Goal: Information Seeking & Learning: Learn about a topic

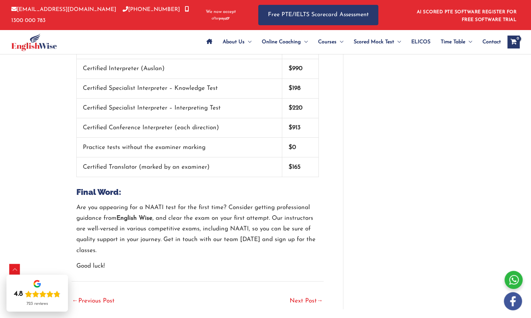
scroll to position [1419, 0]
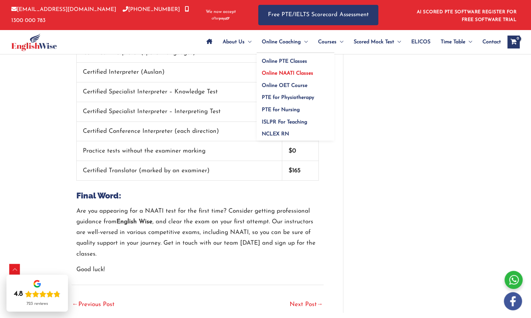
click at [288, 72] on span "Online NAATI Classes" at bounding box center [287, 73] width 51 height 5
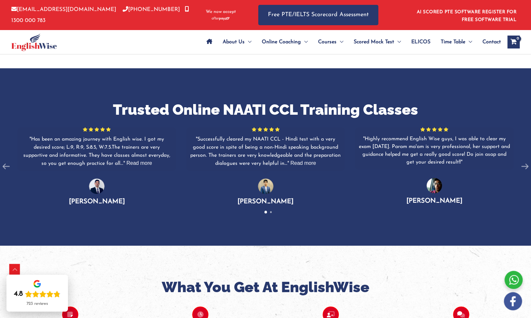
scroll to position [390, 0]
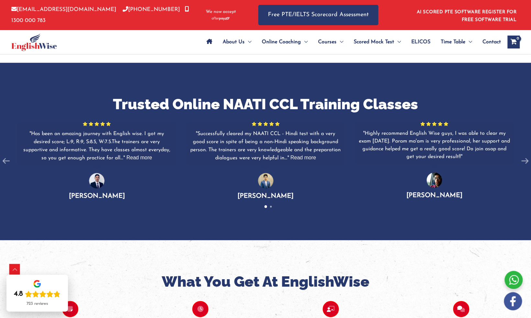
click at [299, 155] on span "Read more" at bounding box center [303, 157] width 26 height 5
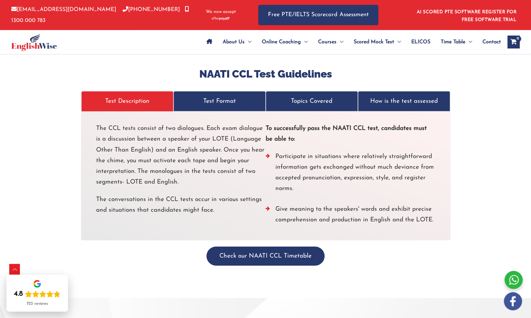
scroll to position [1212, 0]
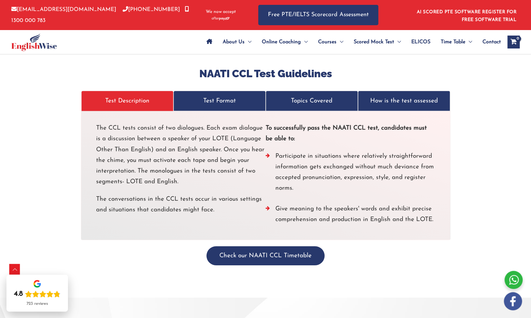
click at [218, 96] on p "Test Format" at bounding box center [219, 101] width 79 height 11
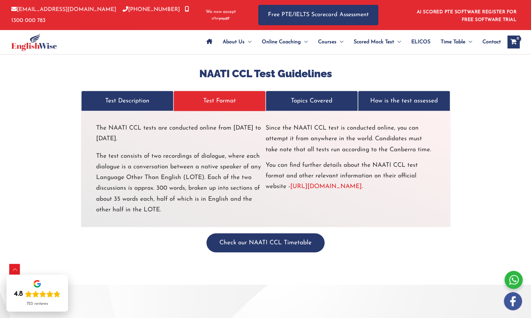
click at [312, 96] on p "Topics Covered" at bounding box center [311, 101] width 79 height 11
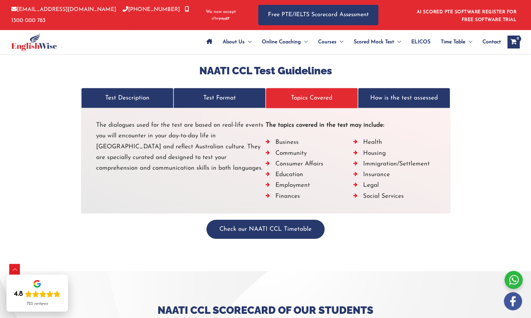
scroll to position [1184, 0]
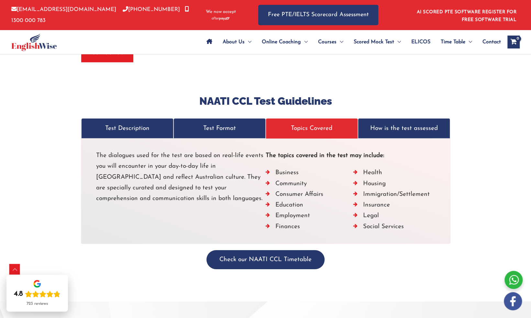
click at [406, 123] on p "How is the test assessed" at bounding box center [404, 128] width 79 height 11
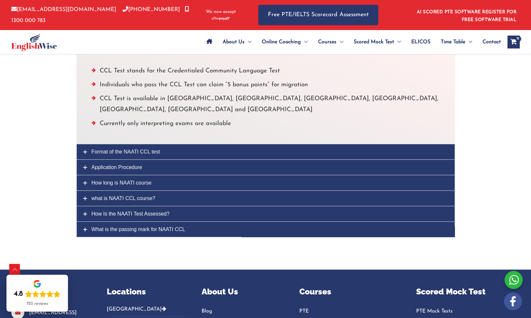
scroll to position [1716, 0]
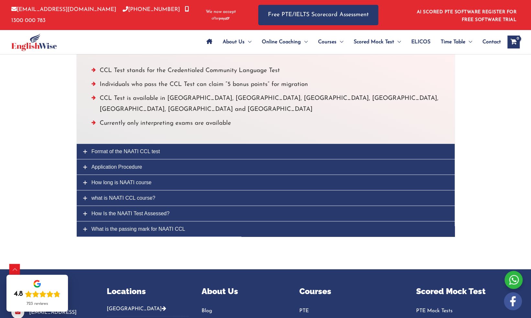
click at [143, 180] on span "How long is NAATI course" at bounding box center [122, 182] width 60 height 5
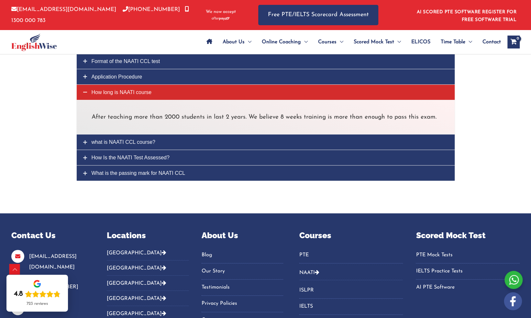
click at [139, 90] on span "How long is NAATI course" at bounding box center [122, 92] width 60 height 5
click at [92, 74] on span "Application Procedure" at bounding box center [117, 76] width 51 height 5
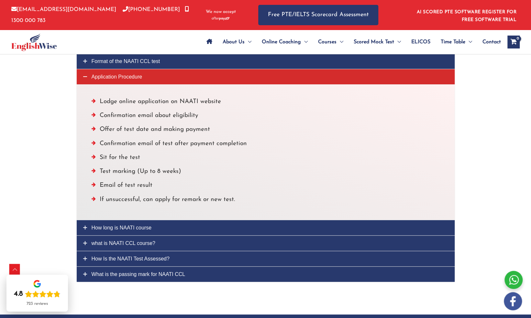
click at [139, 251] on link "How Is the NAATI Test Assessed?" at bounding box center [266, 258] width 378 height 15
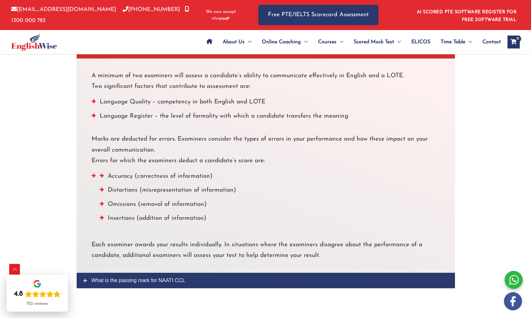
scroll to position [1872, 0]
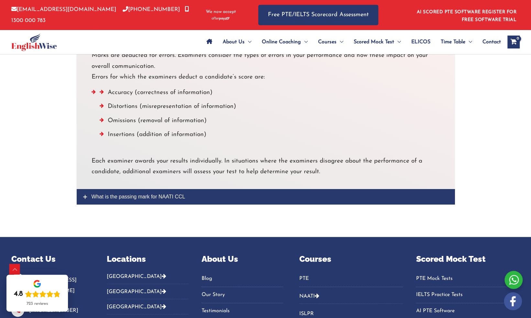
click at [142, 194] on span "What is the passing mark for NAATI CCL" at bounding box center [139, 196] width 94 height 5
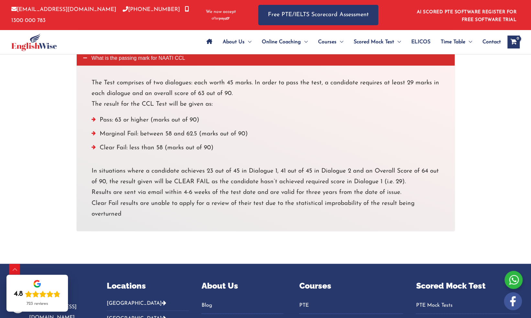
scroll to position [1797, 0]
